Goal: Information Seeking & Learning: Find specific page/section

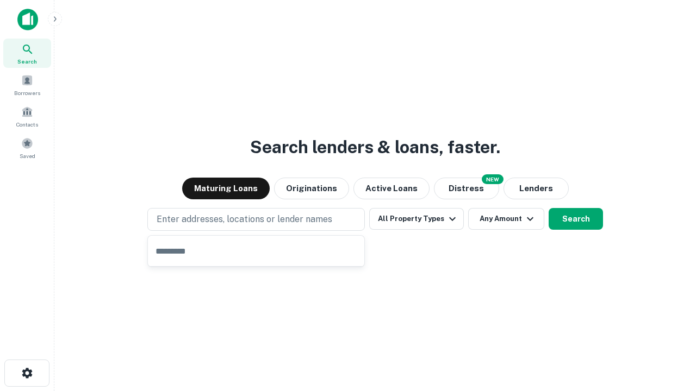
type input "**********"
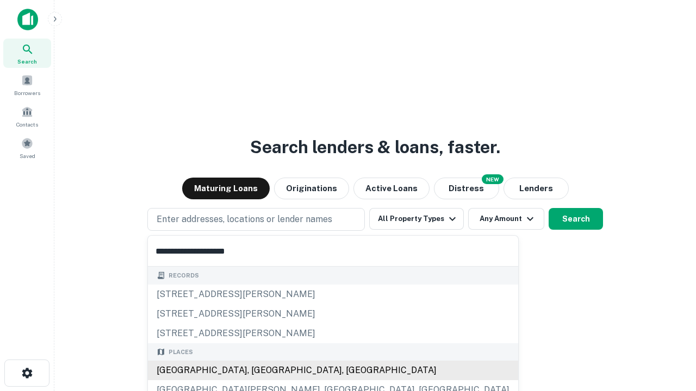
click at [260, 371] on div "[GEOGRAPHIC_DATA], [GEOGRAPHIC_DATA], [GEOGRAPHIC_DATA]" at bounding box center [333, 371] width 370 height 20
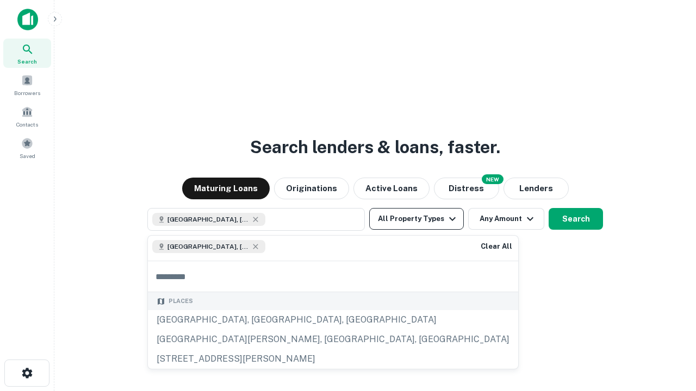
click at [416, 219] on button "All Property Types" at bounding box center [416, 219] width 95 height 22
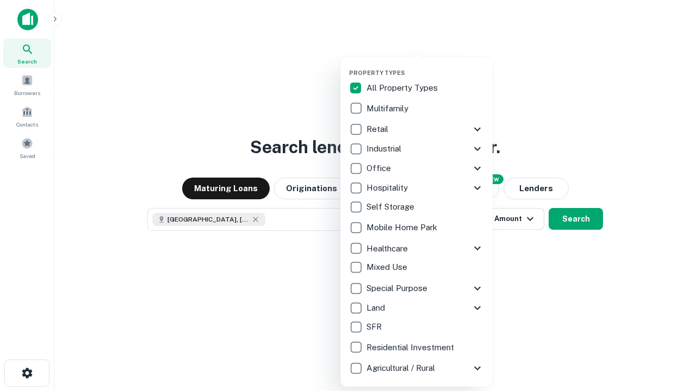
click at [425, 66] on button "button" at bounding box center [425, 66] width 152 height 1
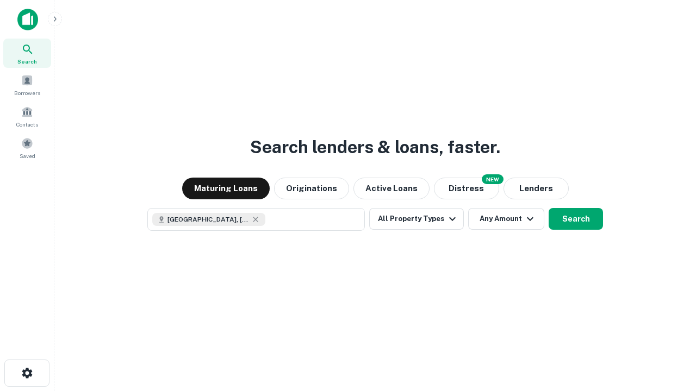
scroll to position [17, 0]
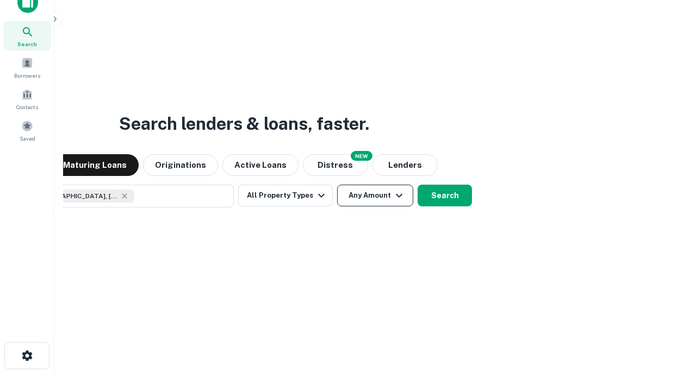
click at [337, 185] on button "Any Amount" at bounding box center [375, 196] width 76 height 22
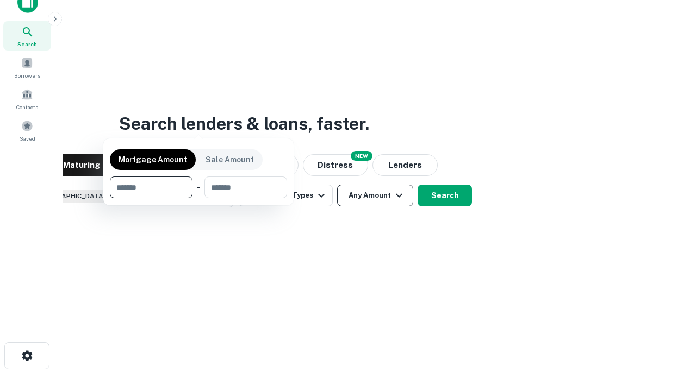
scroll to position [78, 308]
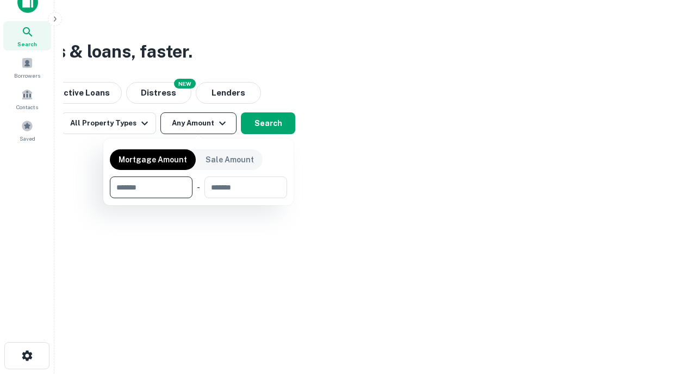
type input "*******"
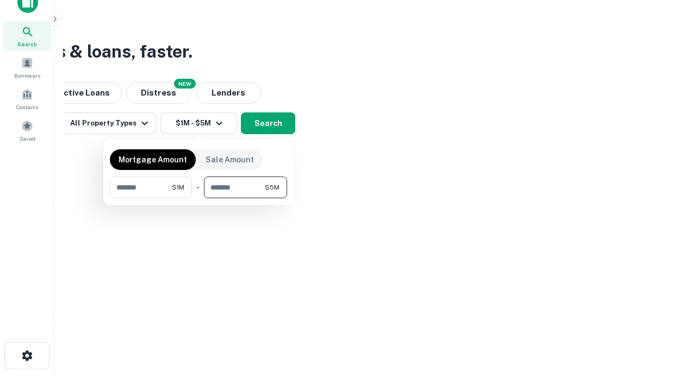
type input "*******"
click at [198, 198] on button "button" at bounding box center [198, 198] width 177 height 1
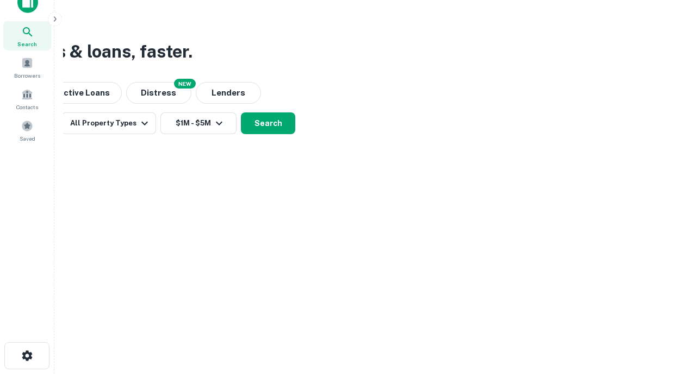
scroll to position [17, 0]
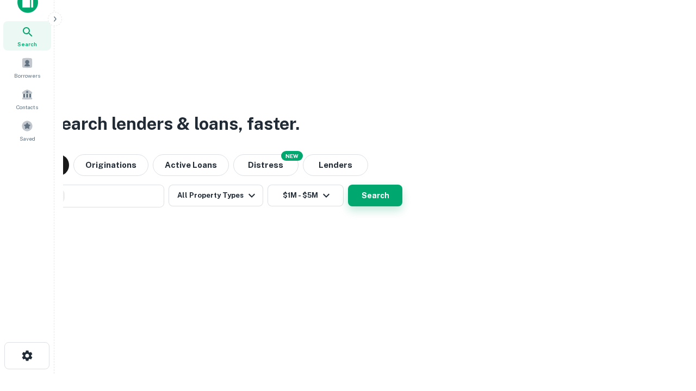
click at [348, 185] on button "Search" at bounding box center [375, 196] width 54 height 22
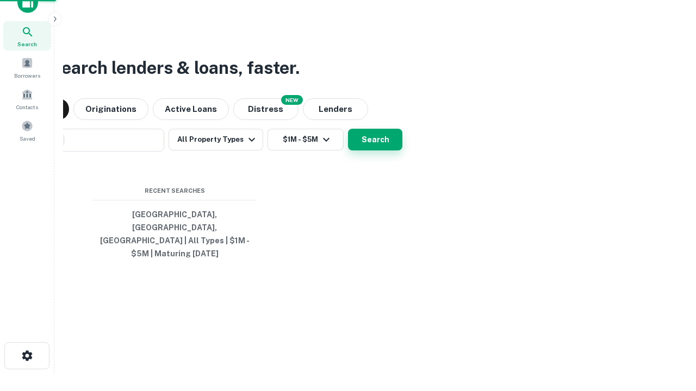
scroll to position [35, 308]
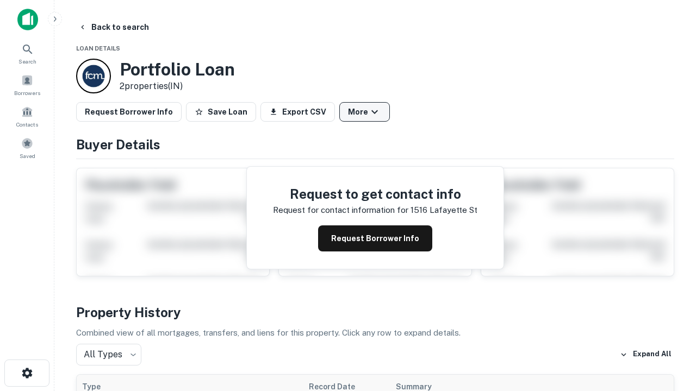
click at [364, 112] on button "More" at bounding box center [364, 112] width 51 height 20
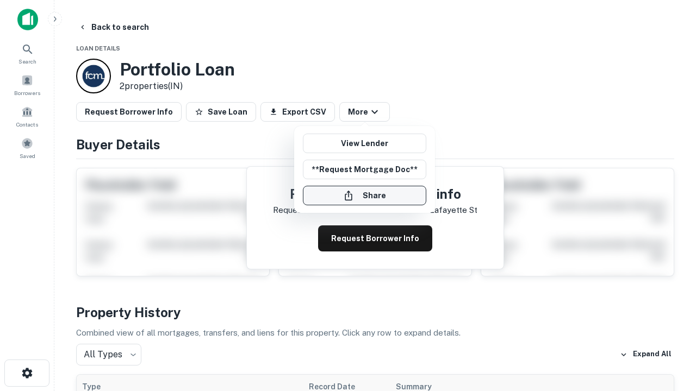
click at [364, 196] on button "Share" at bounding box center [364, 196] width 123 height 20
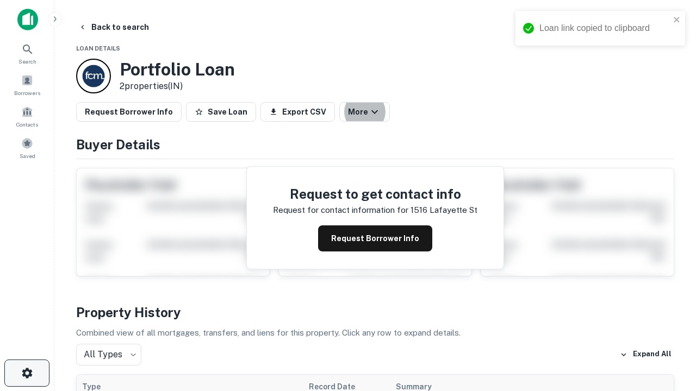
click at [27, 373] on icon "button" at bounding box center [27, 373] width 13 height 13
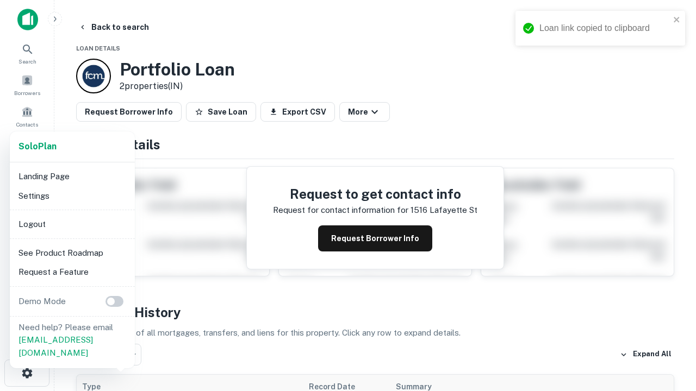
click at [72, 224] on li "Logout" at bounding box center [72, 225] width 116 height 20
